Goal: Transaction & Acquisition: Book appointment/travel/reservation

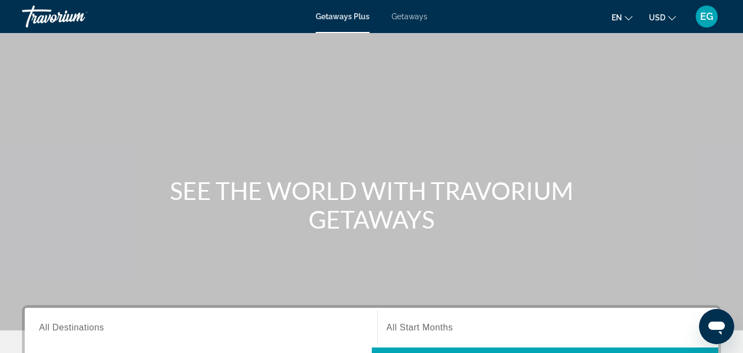
click at [60, 328] on span "All Destinations" at bounding box center [71, 326] width 65 height 9
click at [60, 328] on input "Destination All Destinations" at bounding box center [201, 327] width 324 height 13
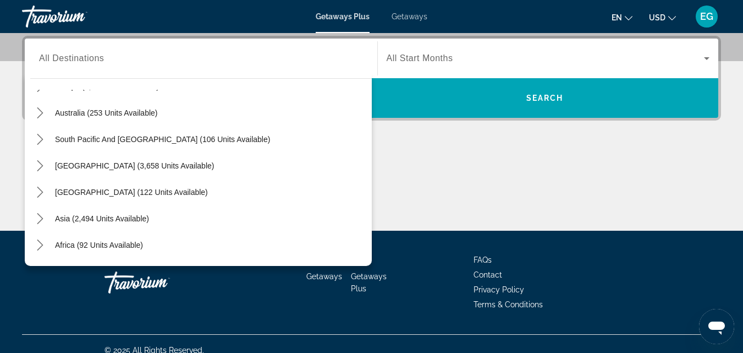
scroll to position [178, 0]
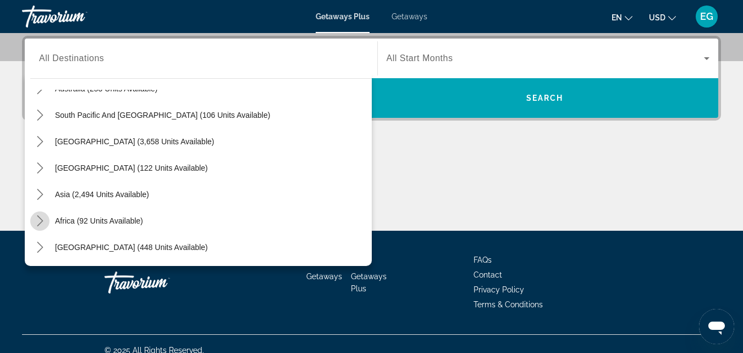
click at [41, 222] on icon "Toggle Africa (92 units available) submenu" at bounding box center [40, 220] width 6 height 11
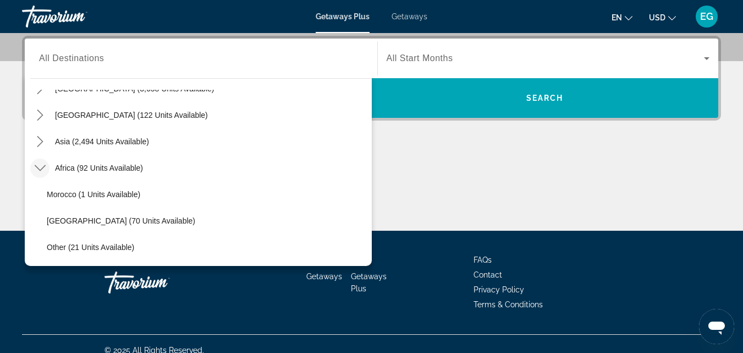
drag, startPoint x: 362, startPoint y: 206, endPoint x: 362, endPoint y: 268, distance: 61.6
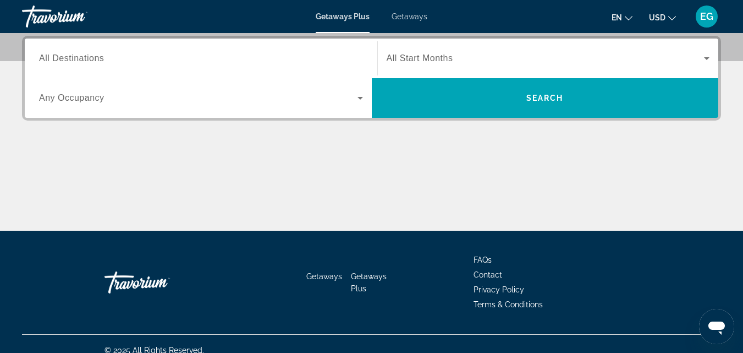
click at [68, 62] on span "All Destinations" at bounding box center [71, 57] width 65 height 9
click at [68, 62] on input "Destination All Destinations" at bounding box center [201, 58] width 324 height 13
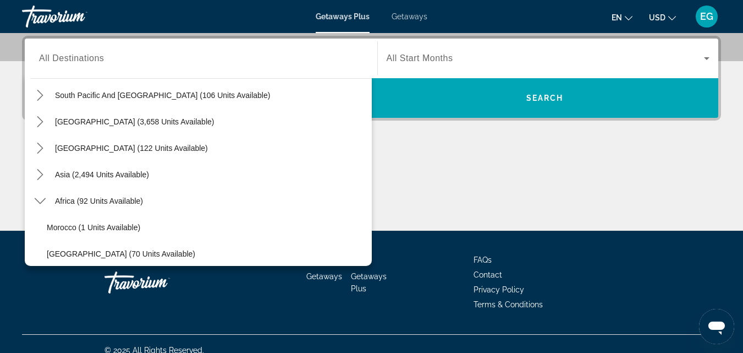
scroll to position [257, 0]
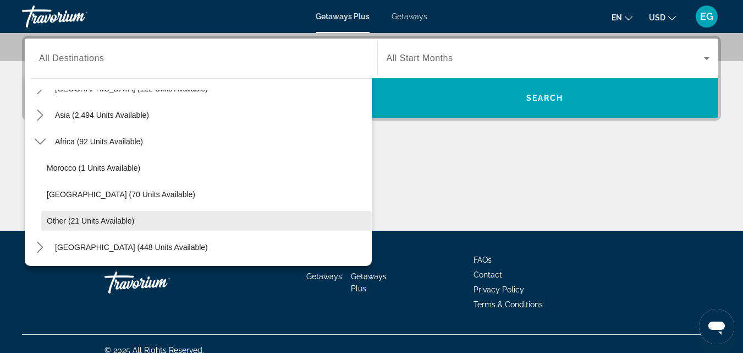
click at [56, 223] on span "Other (21 units available)" at bounding box center [90, 220] width 87 height 9
type input "**********"
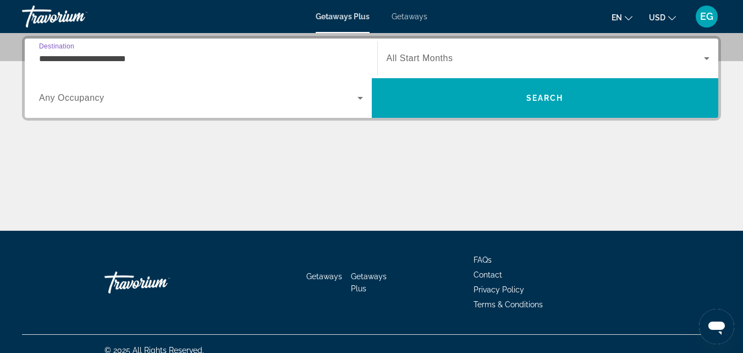
click at [69, 98] on span "Any Occupancy" at bounding box center [71, 97] width 65 height 9
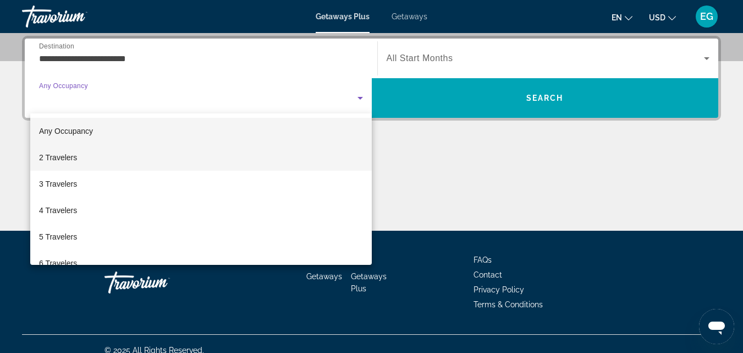
click at [63, 159] on span "2 Travelers" at bounding box center [58, 157] width 38 height 13
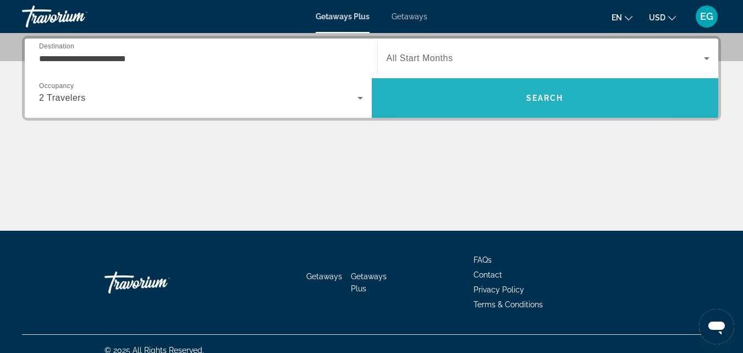
click at [487, 111] on span "Search" at bounding box center [545, 98] width 347 height 26
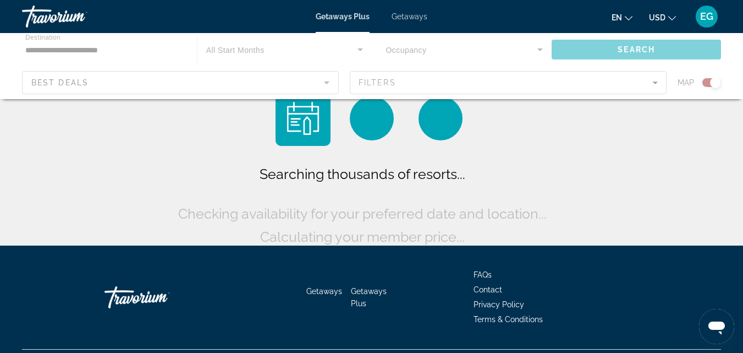
click at [491, 103] on div "Searching thousands of resorts... Checking availability for your preferred date…" at bounding box center [371, 169] width 393 height 157
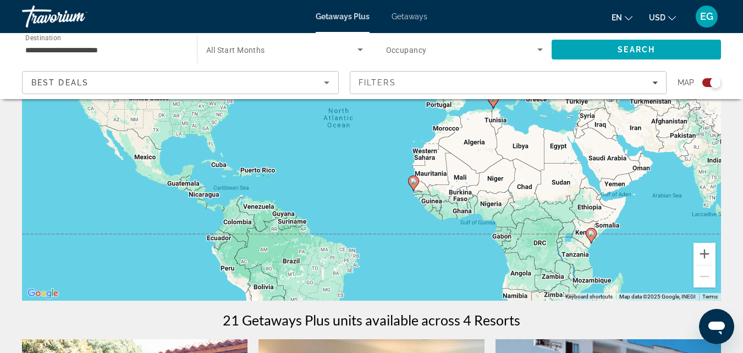
scroll to position [135, 0]
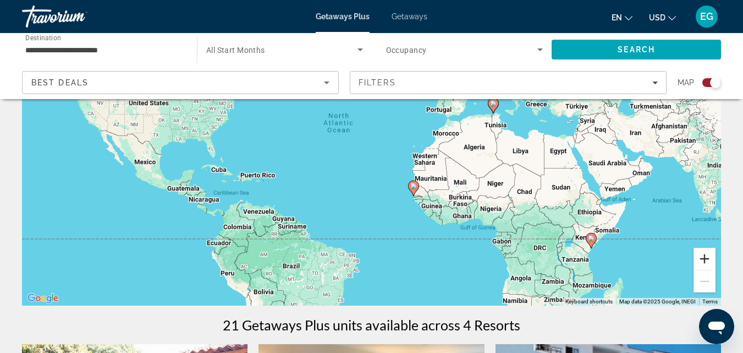
click at [709, 261] on button "Zoom in" at bounding box center [705, 258] width 22 height 22
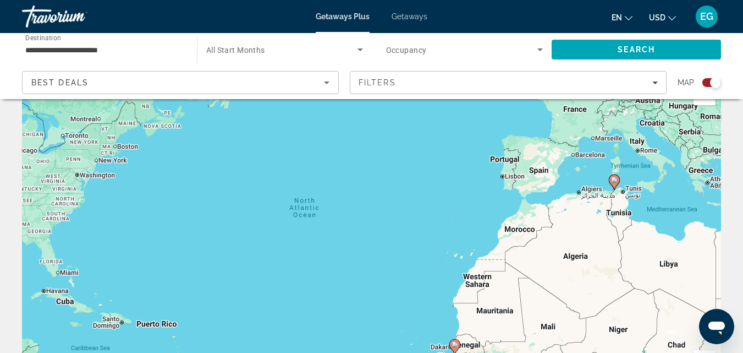
scroll to position [0, 0]
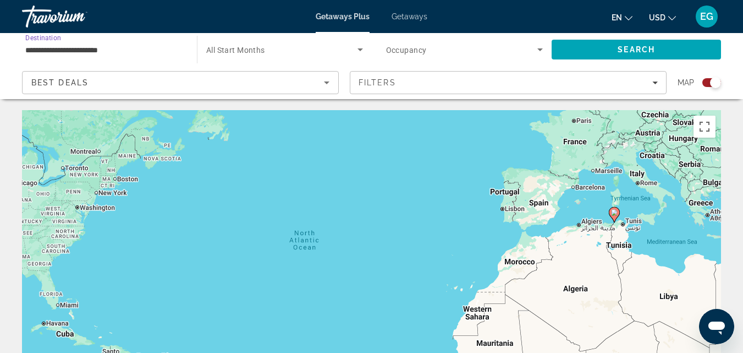
click at [81, 47] on input "**********" at bounding box center [103, 49] width 157 height 13
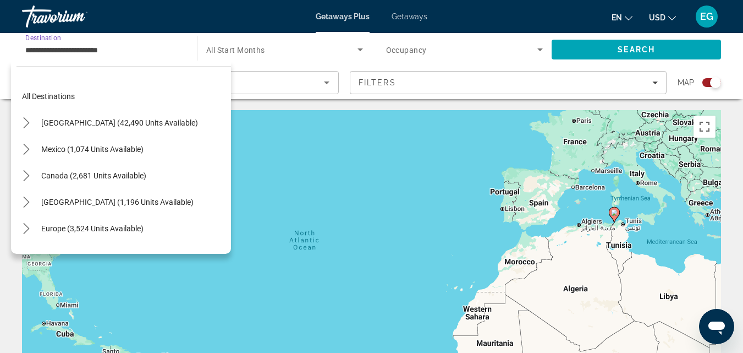
scroll to position [257, 0]
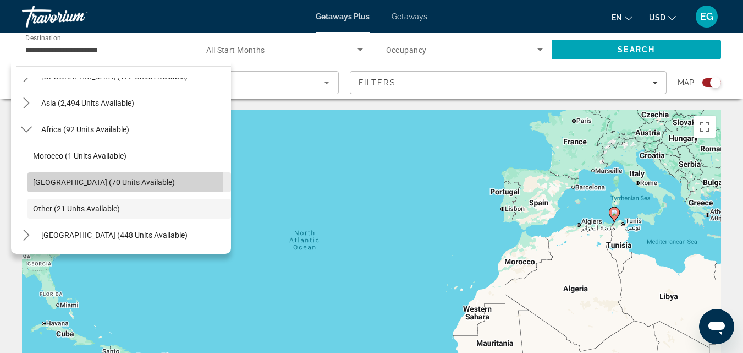
click at [69, 179] on span "[GEOGRAPHIC_DATA] (70 units available)" at bounding box center [104, 182] width 142 height 9
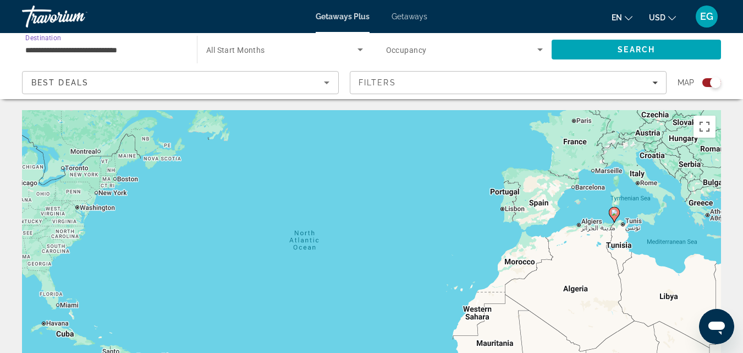
click at [70, 51] on input "**********" at bounding box center [103, 49] width 157 height 13
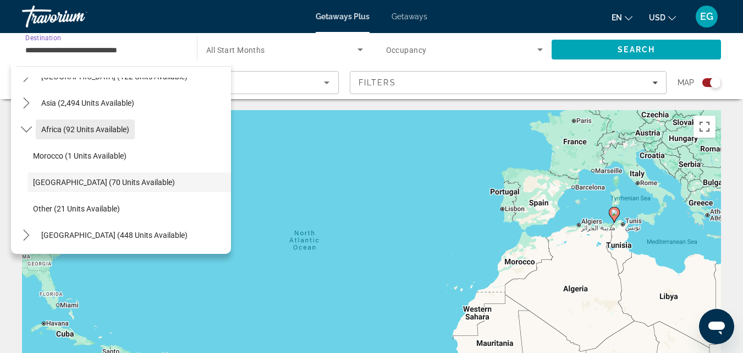
click at [67, 131] on span "Africa (92 units available)" at bounding box center [85, 129] width 88 height 9
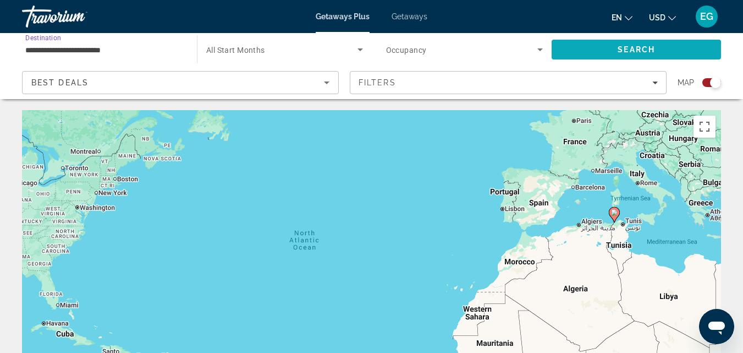
click at [638, 47] on span "Search" at bounding box center [636, 49] width 37 height 9
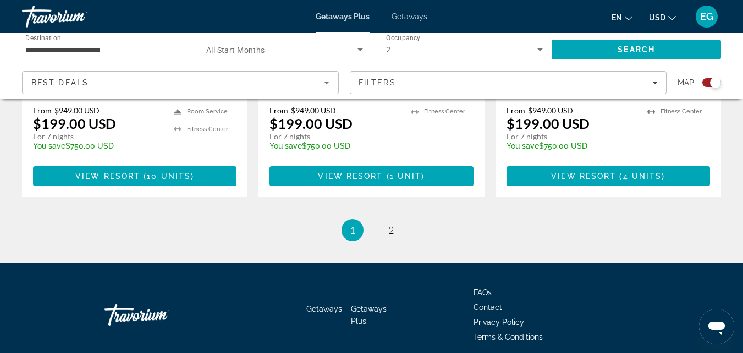
scroll to position [1797, 0]
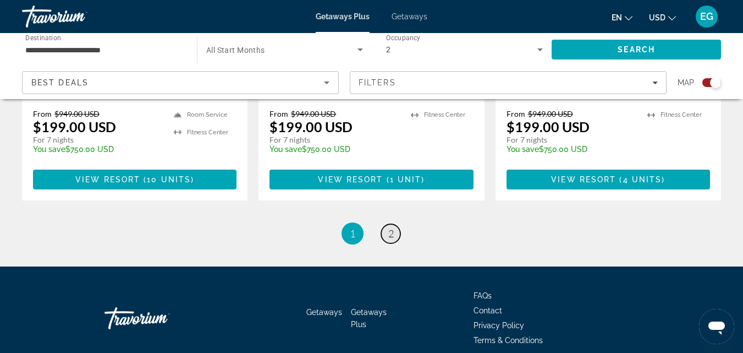
click at [395, 224] on link "page 2" at bounding box center [390, 233] width 19 height 19
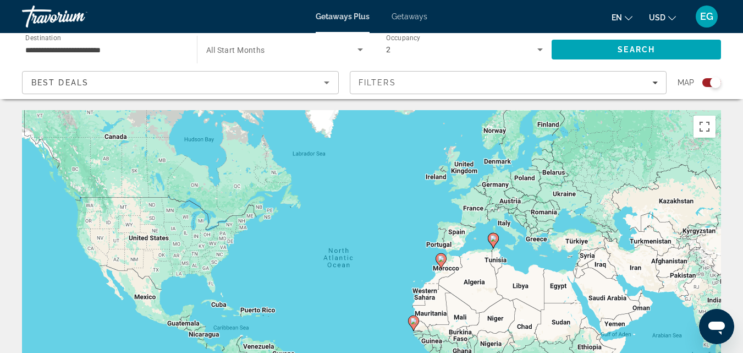
click at [333, 21] on div "Getaways Plus Getaways en English Español Français Italiano Português русский U…" at bounding box center [371, 16] width 743 height 29
click at [120, 81] on div "Best Deals" at bounding box center [177, 82] width 293 height 13
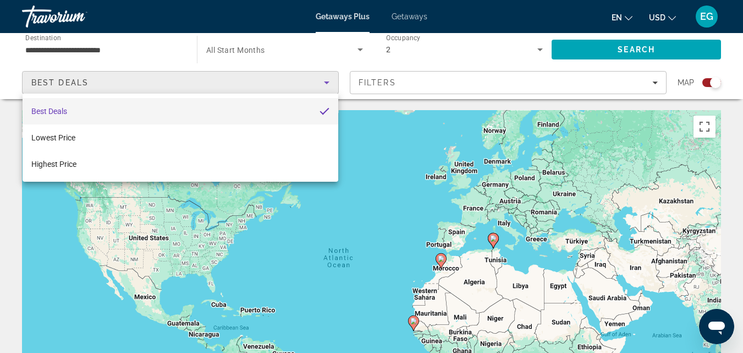
click at [82, 37] on div at bounding box center [371, 176] width 743 height 353
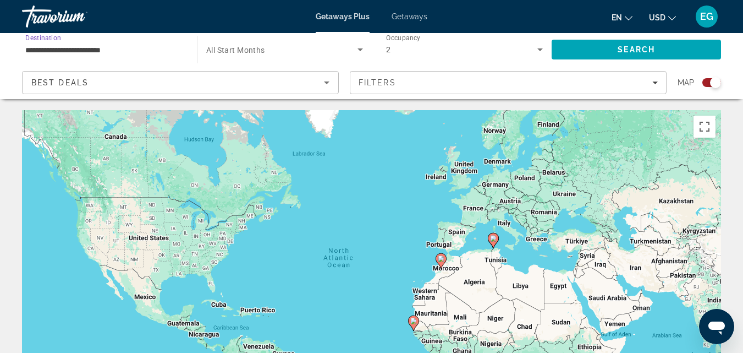
click at [53, 54] on input "**********" at bounding box center [103, 49] width 157 height 13
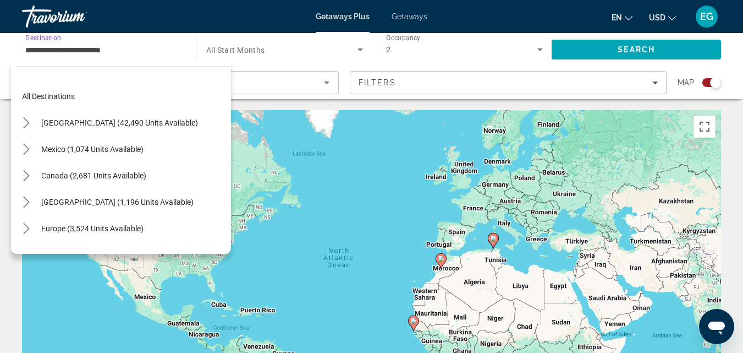
scroll to position [224, 0]
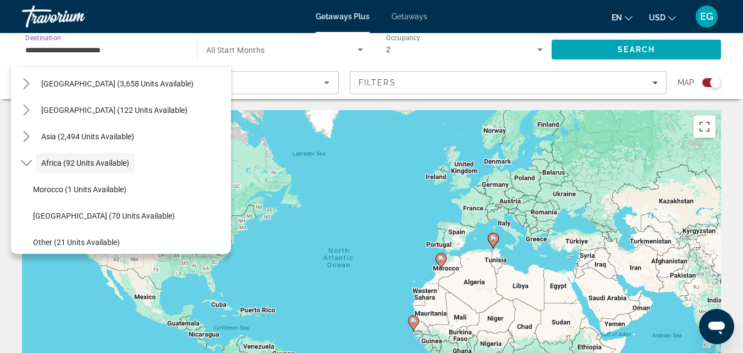
click at [53, 54] on input "**********" at bounding box center [103, 49] width 157 height 13
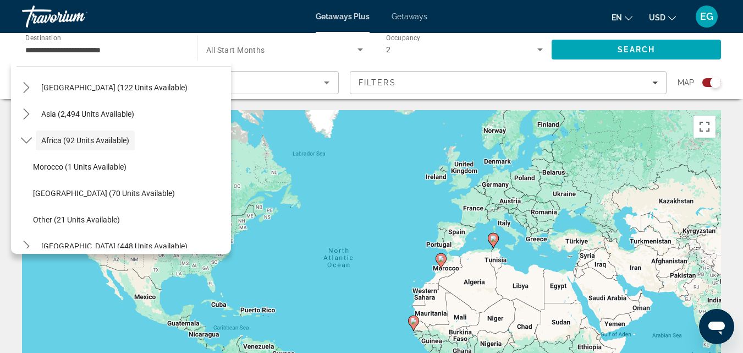
scroll to position [257, 0]
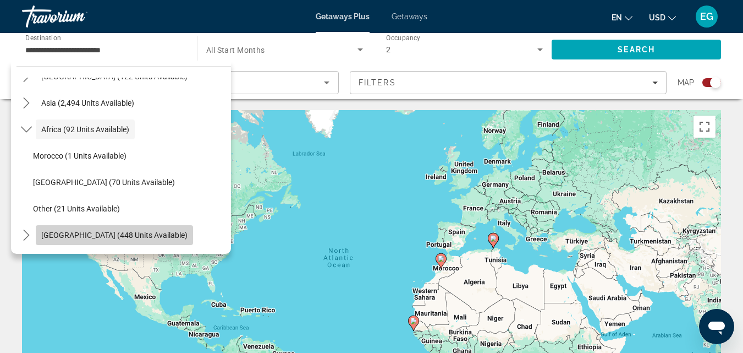
click at [130, 235] on span "[GEOGRAPHIC_DATA] (448 units available)" at bounding box center [114, 234] width 146 height 9
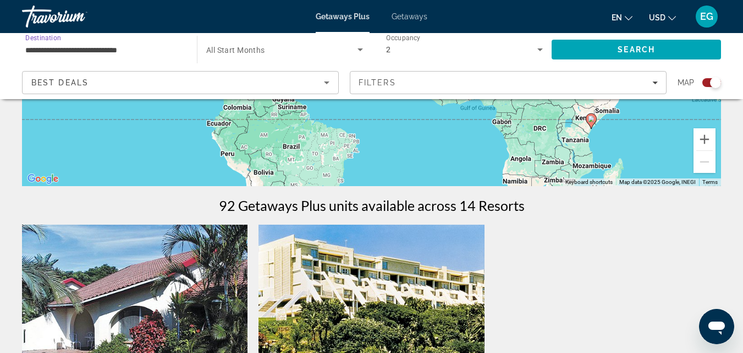
scroll to position [0, 0]
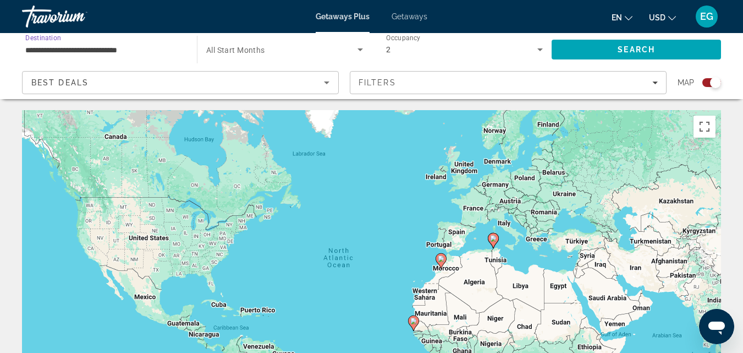
click at [60, 57] on div "**********" at bounding box center [103, 49] width 157 height 31
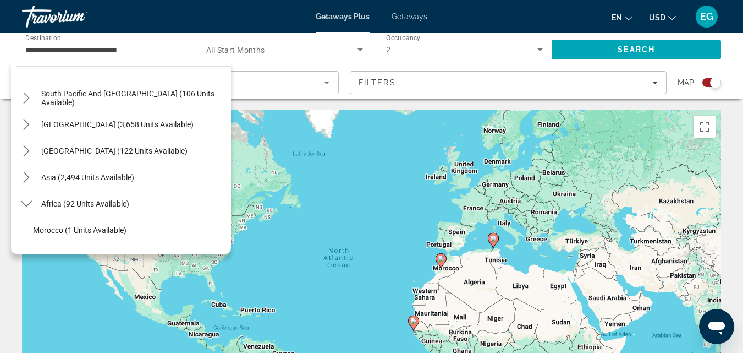
scroll to position [189, 0]
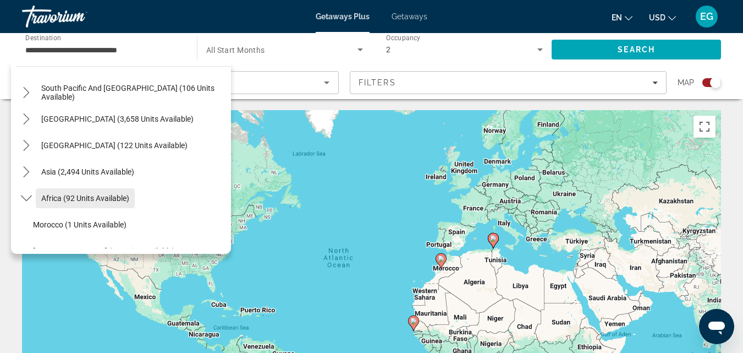
click at [98, 202] on span "Africa (92 units available)" at bounding box center [85, 198] width 88 height 9
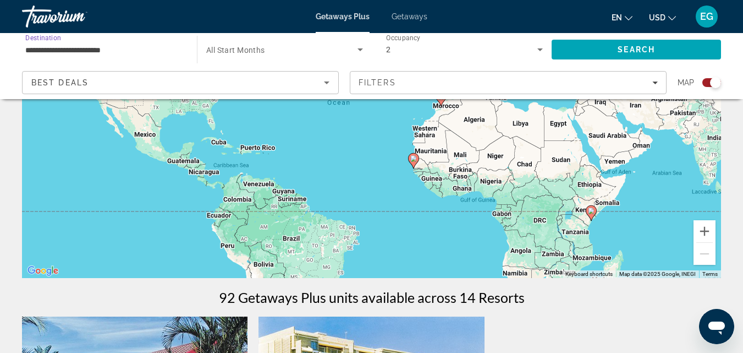
scroll to position [167, 0]
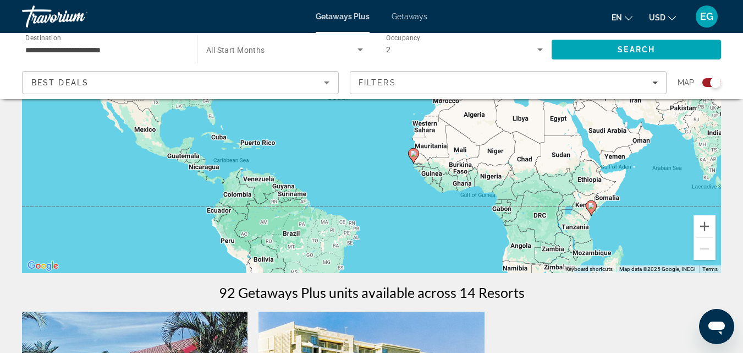
click at [591, 211] on icon "Main content" at bounding box center [591, 208] width 10 height 14
type input "**********"
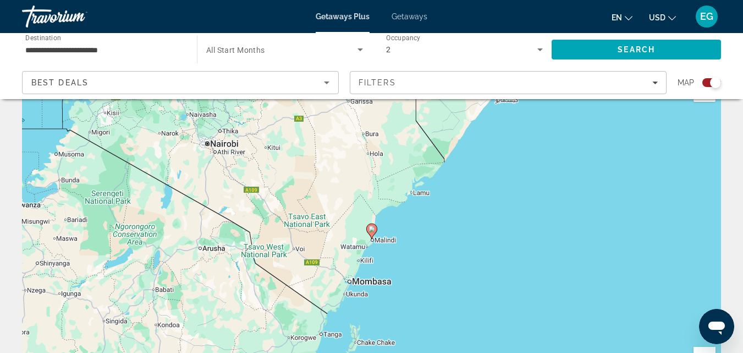
scroll to position [0, 0]
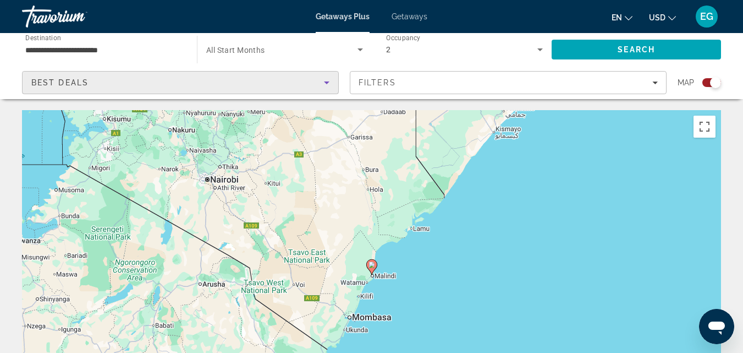
click at [326, 83] on icon "Sort by" at bounding box center [326, 82] width 5 height 3
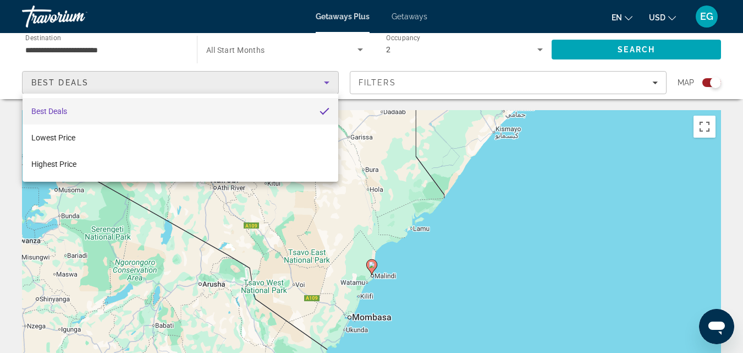
click at [409, 18] on div at bounding box center [371, 176] width 743 height 353
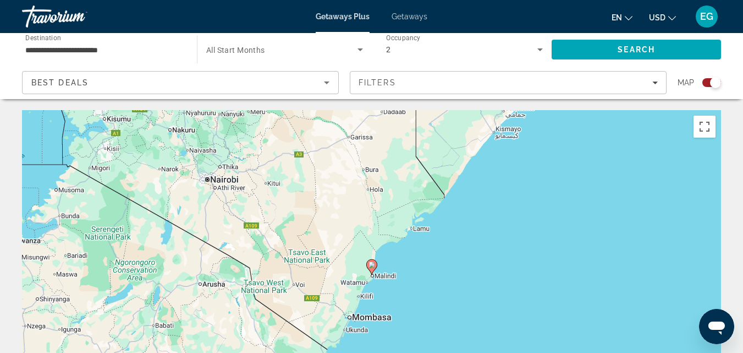
click at [401, 15] on span "Getaways" at bounding box center [410, 16] width 36 height 9
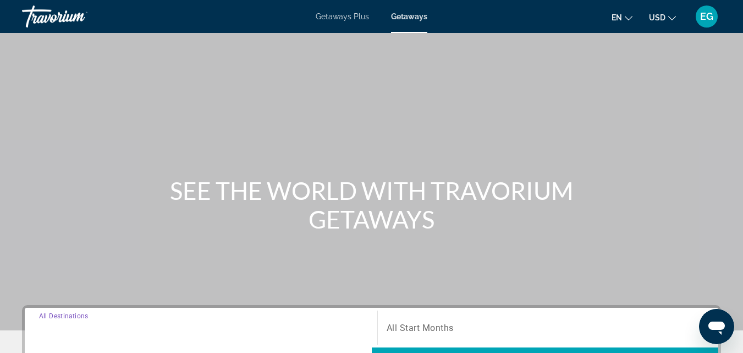
click at [120, 331] on input "Destination All Destinations" at bounding box center [201, 327] width 324 height 13
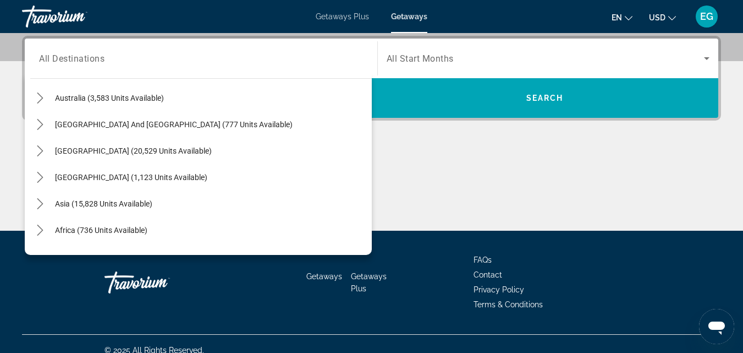
scroll to position [178, 0]
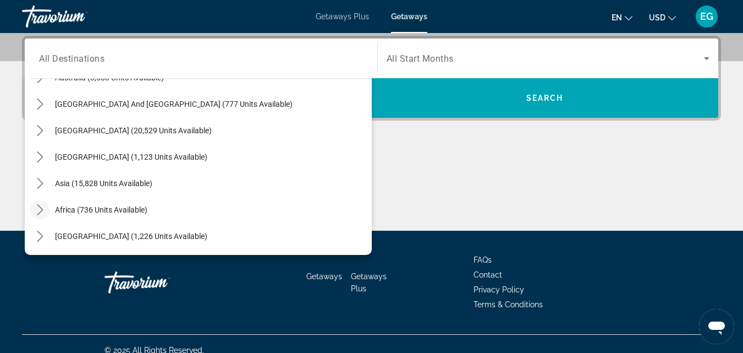
click at [35, 212] on icon "Toggle Africa (736 units available) submenu" at bounding box center [40, 209] width 11 height 11
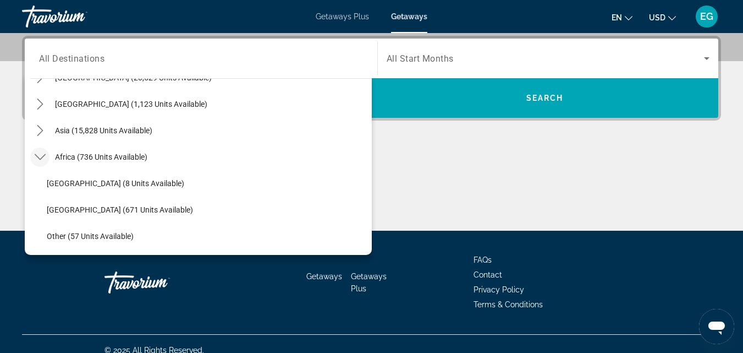
scroll to position [257, 0]
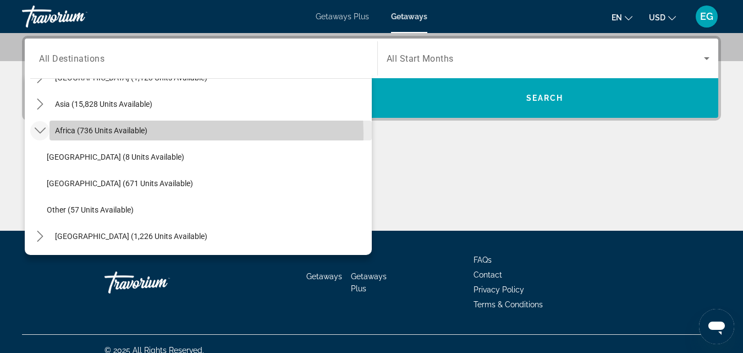
click at [81, 135] on span "Select destination: Africa (736 units available)" at bounding box center [210, 130] width 322 height 26
type input "**********"
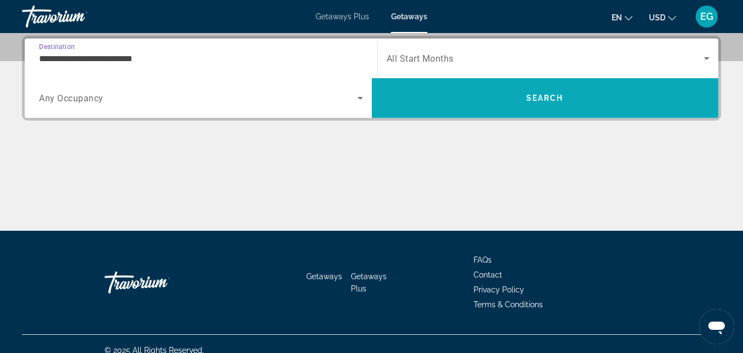
click at [476, 102] on span "Search" at bounding box center [545, 98] width 347 height 26
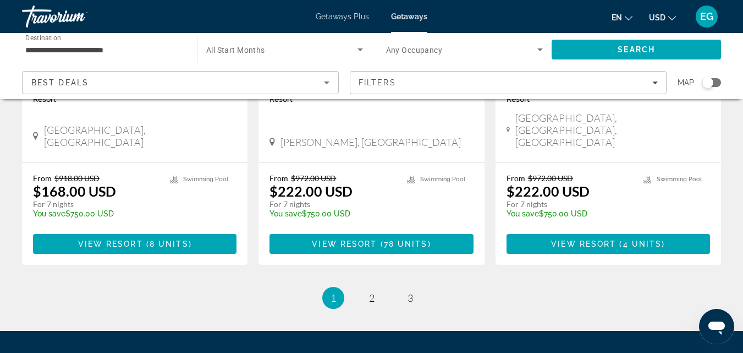
scroll to position [1402, 0]
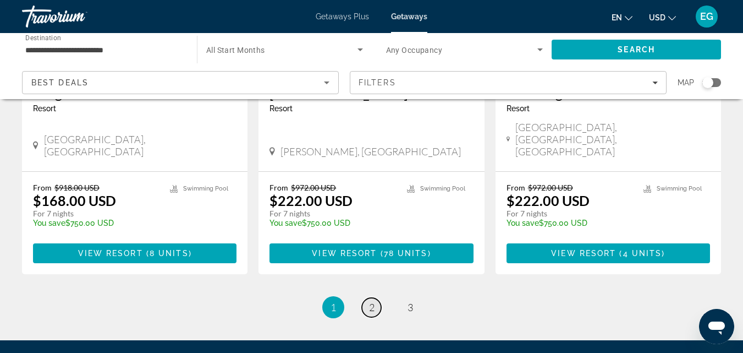
click at [379, 298] on link "page 2" at bounding box center [371, 307] width 19 height 19
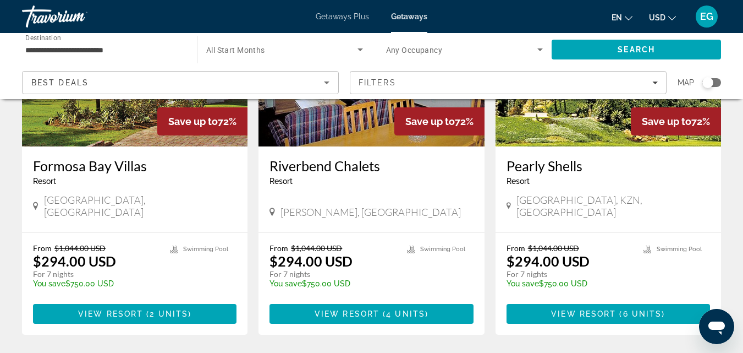
scroll to position [1392, 0]
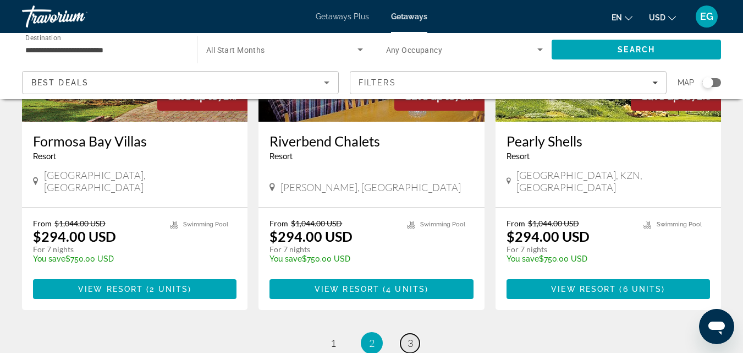
click at [409, 337] on span "3" at bounding box center [410, 343] width 5 height 12
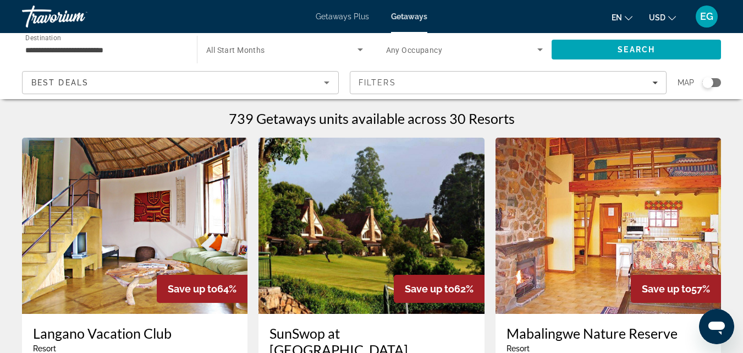
click at [342, 17] on span "Getaways Plus" at bounding box center [342, 16] width 53 height 9
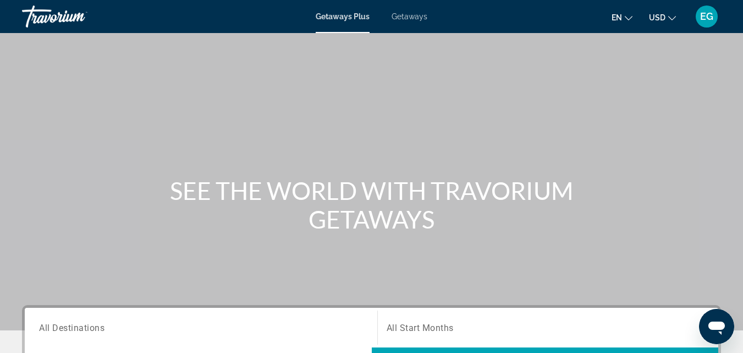
click at [339, 19] on span "Getaways Plus" at bounding box center [343, 16] width 54 height 9
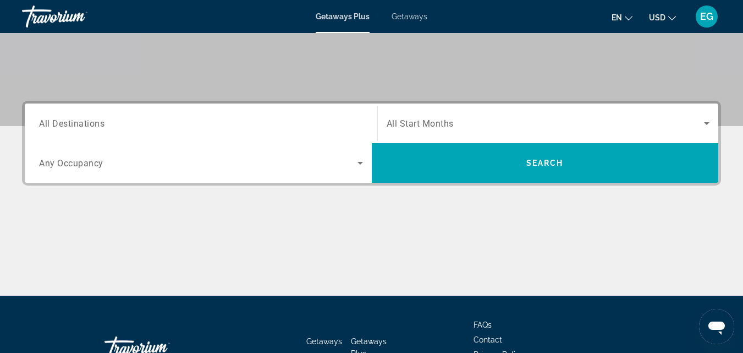
scroll to position [205, 0]
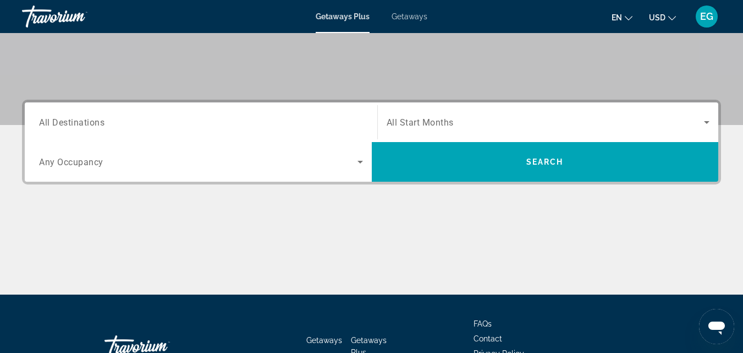
click at [286, 170] on div "Search widget" at bounding box center [201, 161] width 324 height 31
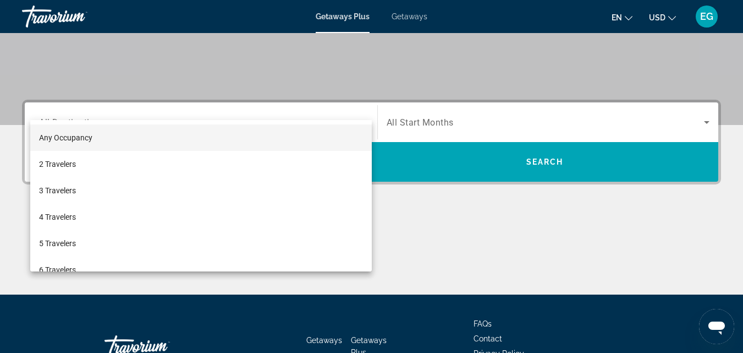
scroll to position [269, 0]
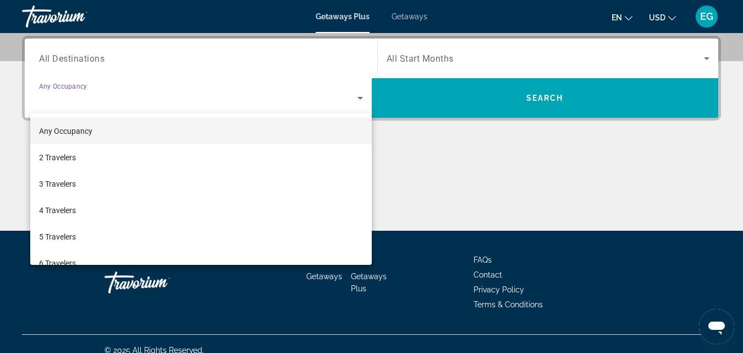
click at [138, 62] on div at bounding box center [371, 176] width 743 height 353
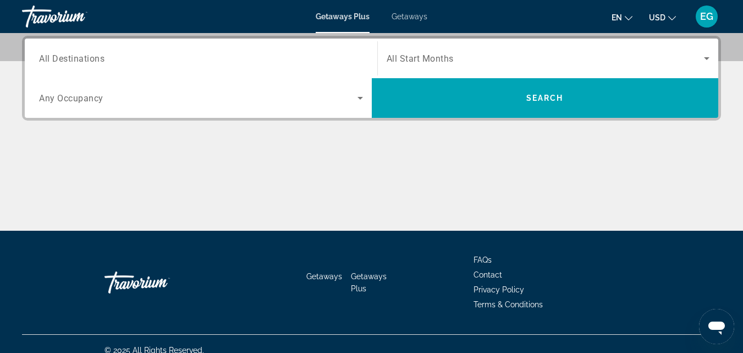
click at [327, 277] on span "Getaways" at bounding box center [324, 276] width 36 height 9
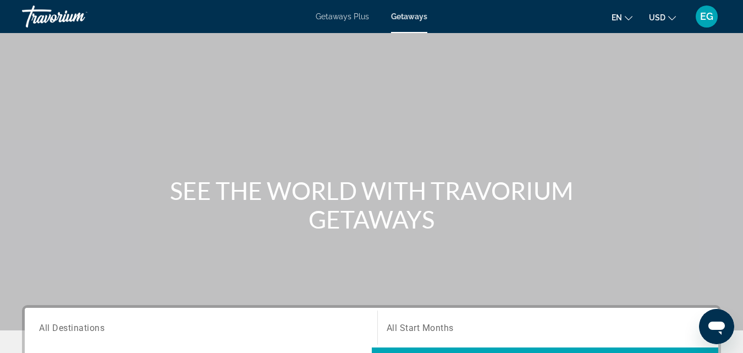
click at [72, 330] on span "All Destinations" at bounding box center [71, 327] width 65 height 10
click at [72, 330] on input "Destination All Destinations" at bounding box center [201, 327] width 324 height 13
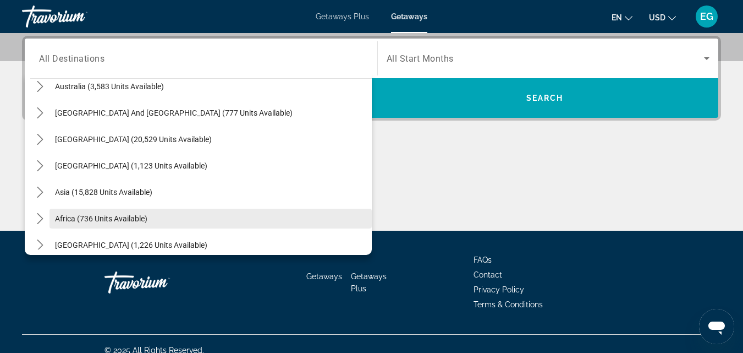
scroll to position [173, 0]
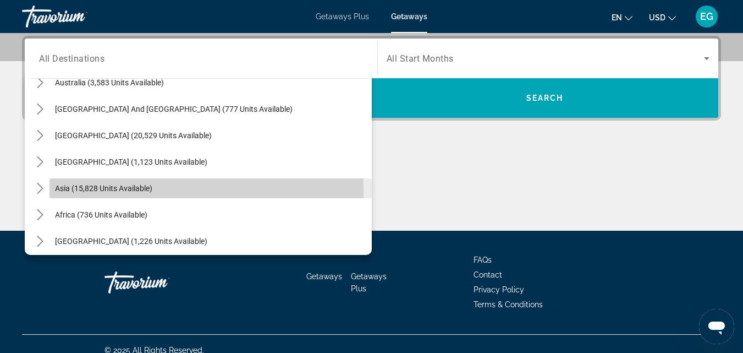
click at [92, 191] on span "Asia (15,828 units available)" at bounding box center [103, 188] width 97 height 9
type input "**********"
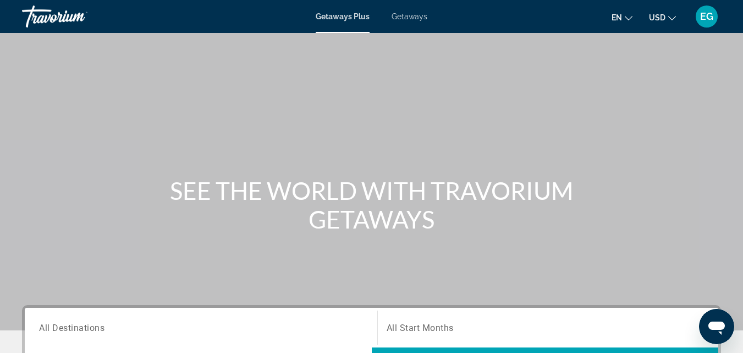
click at [74, 334] on div "Search widget" at bounding box center [201, 327] width 324 height 31
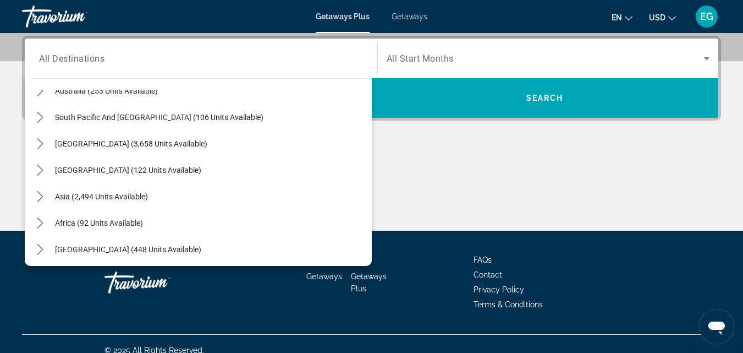
scroll to position [178, 0]
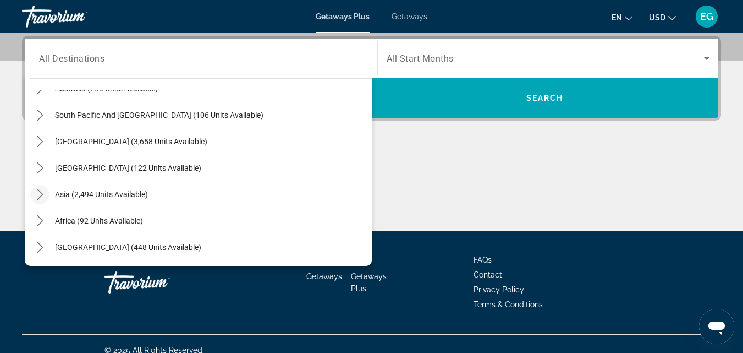
click at [37, 197] on icon "Toggle Asia (2,494 units available) submenu" at bounding box center [40, 194] width 11 height 11
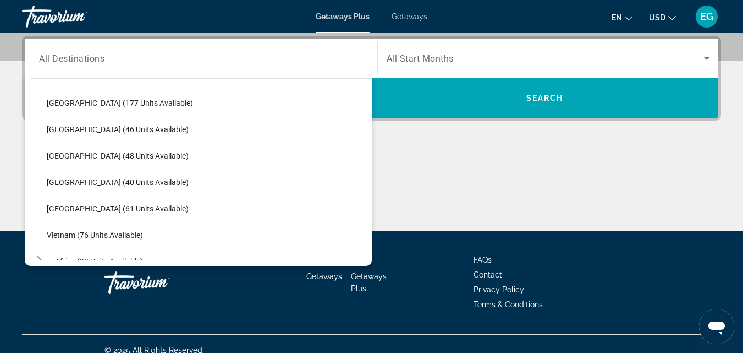
scroll to position [423, 0]
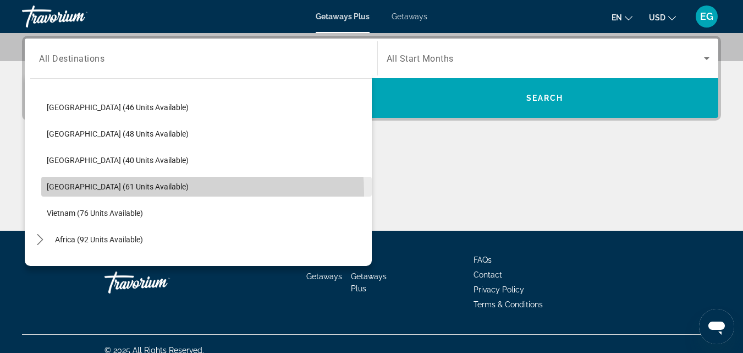
click at [136, 194] on span "Select destination: Thailand (61 units available)" at bounding box center [206, 186] width 331 height 26
type input "**********"
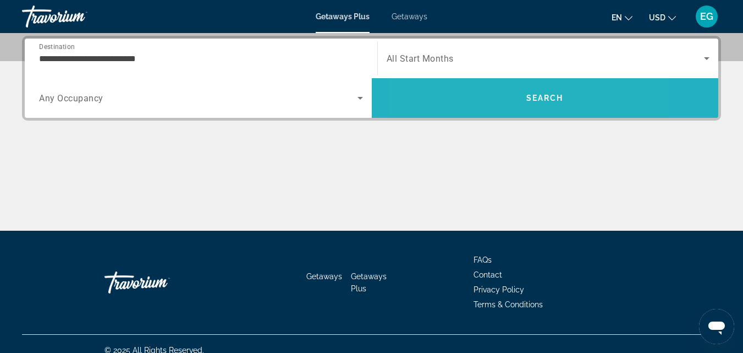
click at [485, 82] on span "Search" at bounding box center [545, 98] width 347 height 40
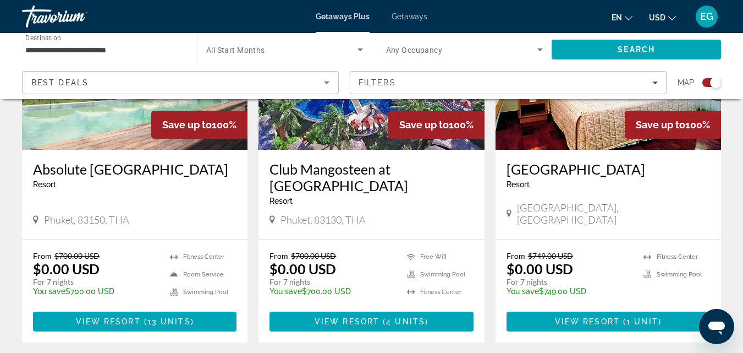
scroll to position [508, 0]
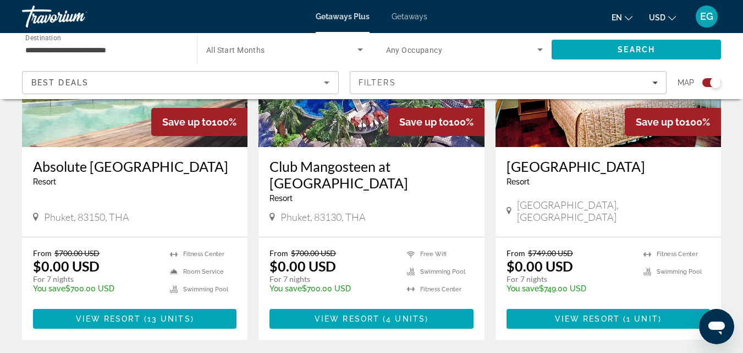
click at [651, 197] on div "[GEOGRAPHIC_DATA] - This is an adults only resort [GEOGRAPHIC_DATA], [GEOGRAPHI…" at bounding box center [608, 192] width 225 height 90
click at [604, 315] on span "View Resort" at bounding box center [587, 318] width 65 height 9
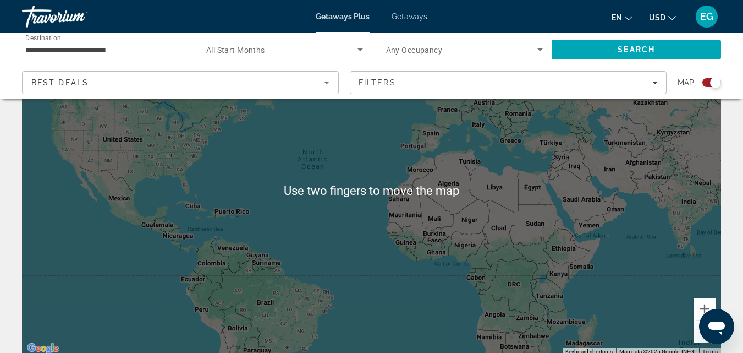
scroll to position [89, 0]
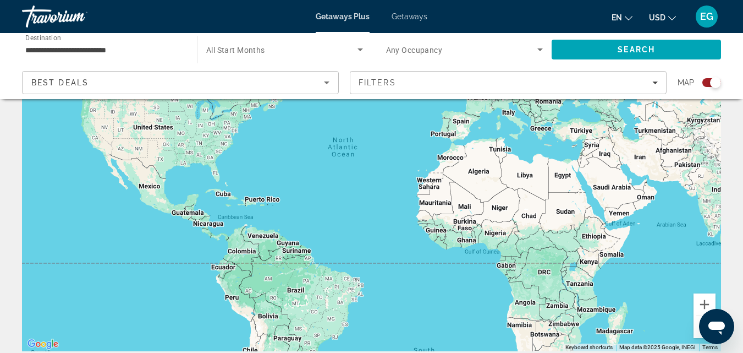
click at [709, 15] on span "EG" at bounding box center [706, 16] width 13 height 11
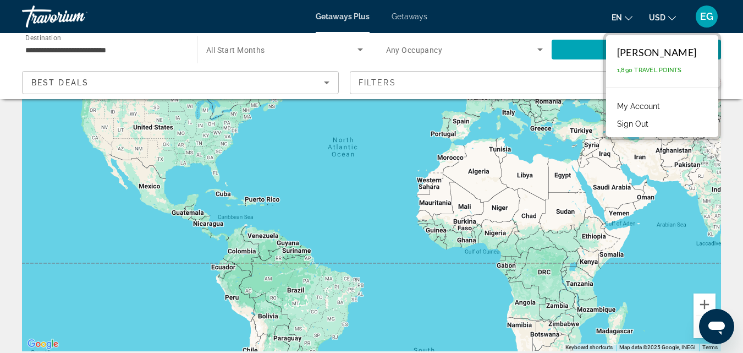
click at [640, 125] on button "Sign Out" at bounding box center [633, 124] width 42 height 14
